Goal: Find specific page/section: Find specific page/section

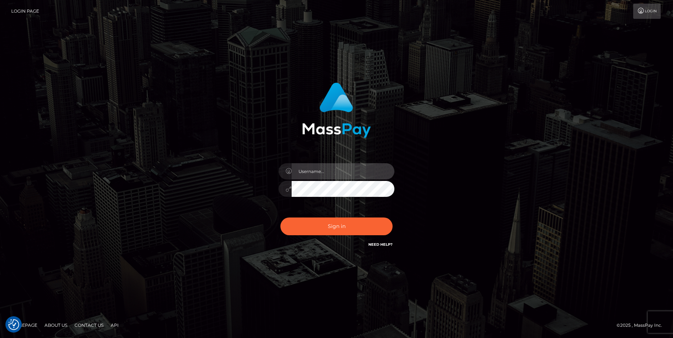
type input "cheli"
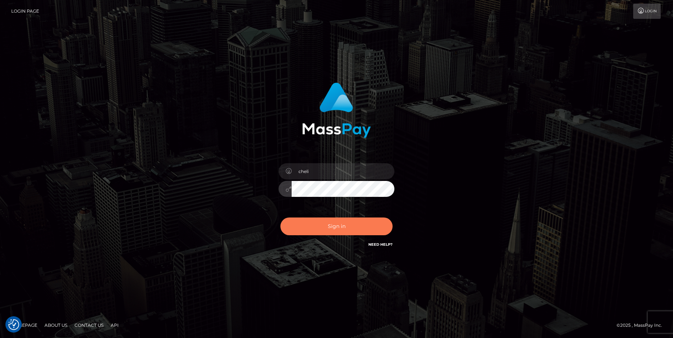
click at [314, 221] on button "Sign in" at bounding box center [336, 226] width 112 height 18
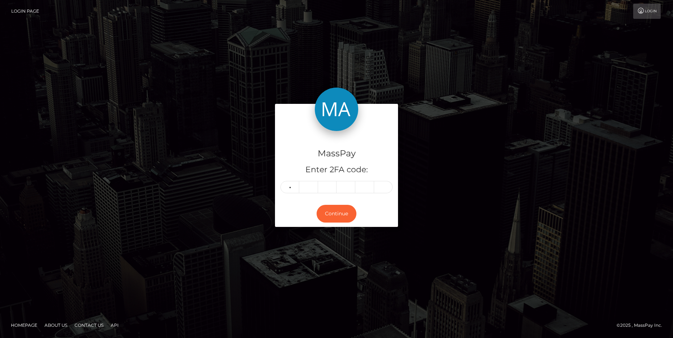
type input "3"
type input "8"
type input "4"
type input "1"
type input "7"
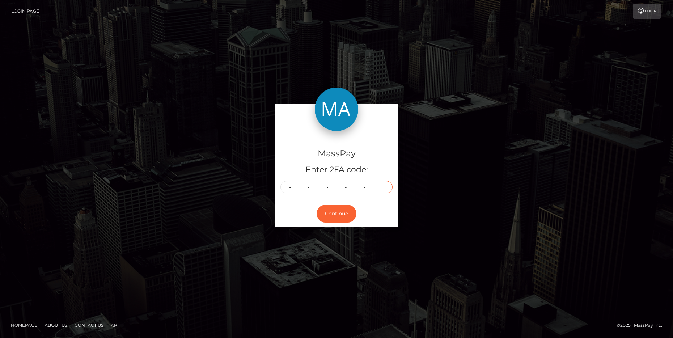
type input "2"
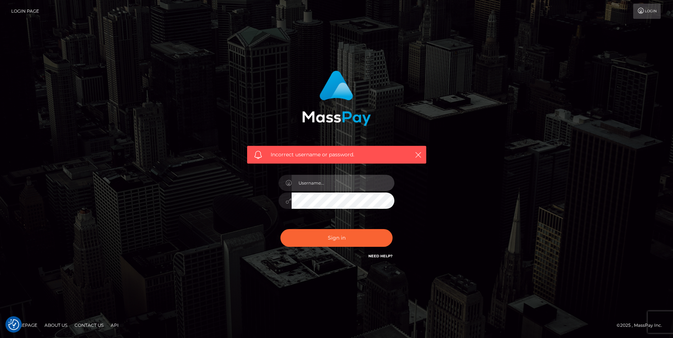
type input "cheli"
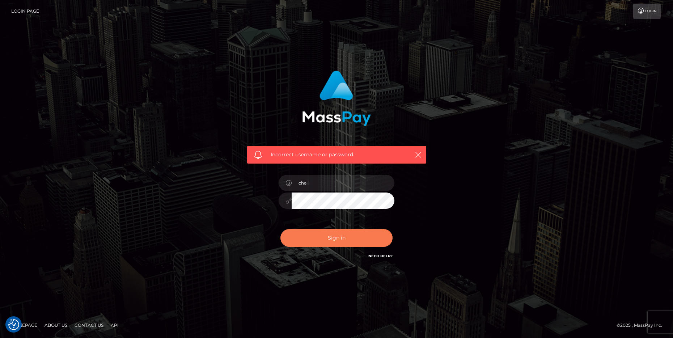
click at [338, 242] on button "Sign in" at bounding box center [336, 238] width 112 height 18
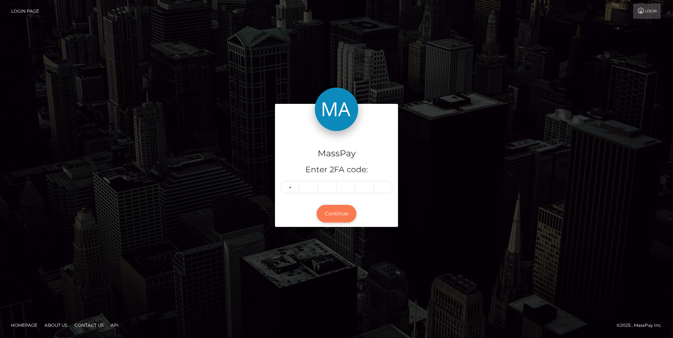
type input "5"
type input "6"
type input "3"
type input "4"
type input "9"
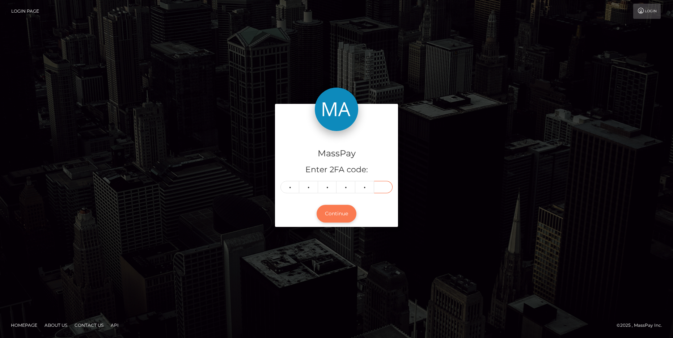
type input "3"
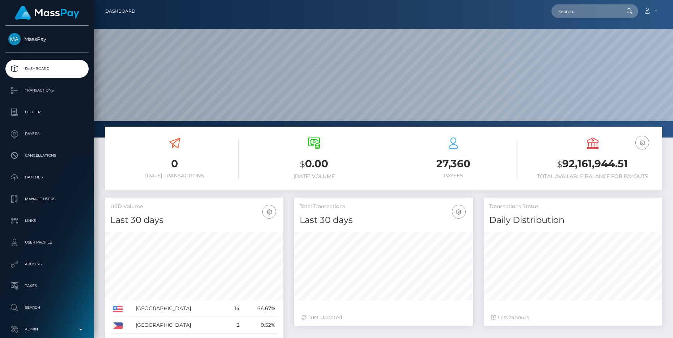
click at [75, 324] on p "Admin" at bounding box center [46, 329] width 77 height 11
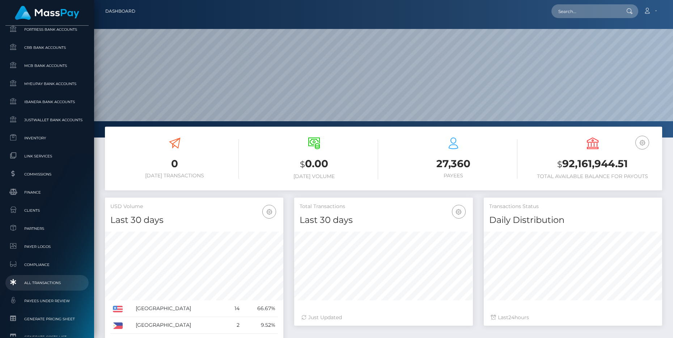
scroll to position [370, 0]
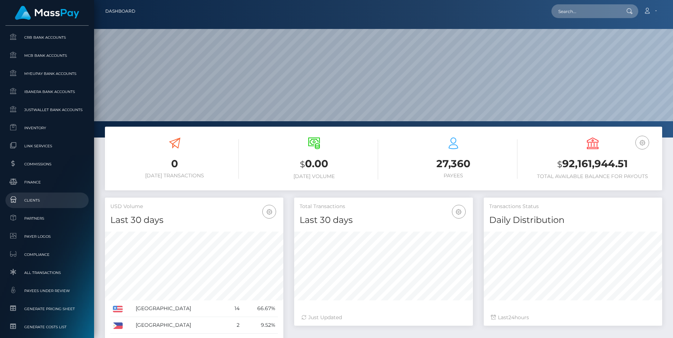
click at [46, 199] on span "Clients" at bounding box center [46, 200] width 77 height 8
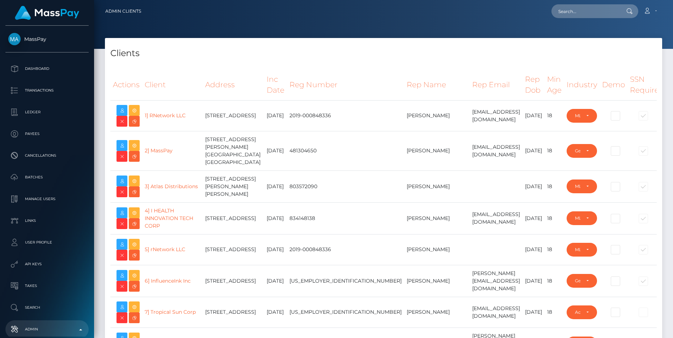
select select "223"
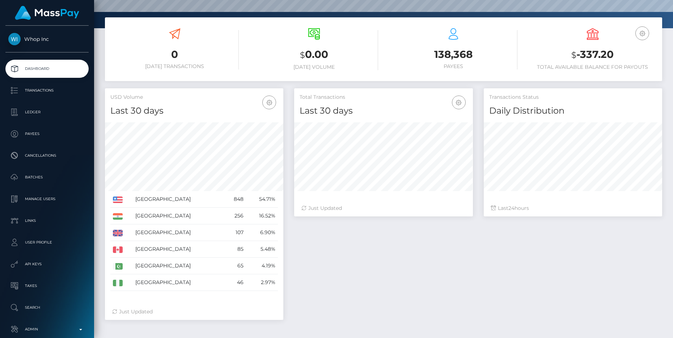
scroll to position [108, 0]
